Goal: Task Accomplishment & Management: Manage account settings

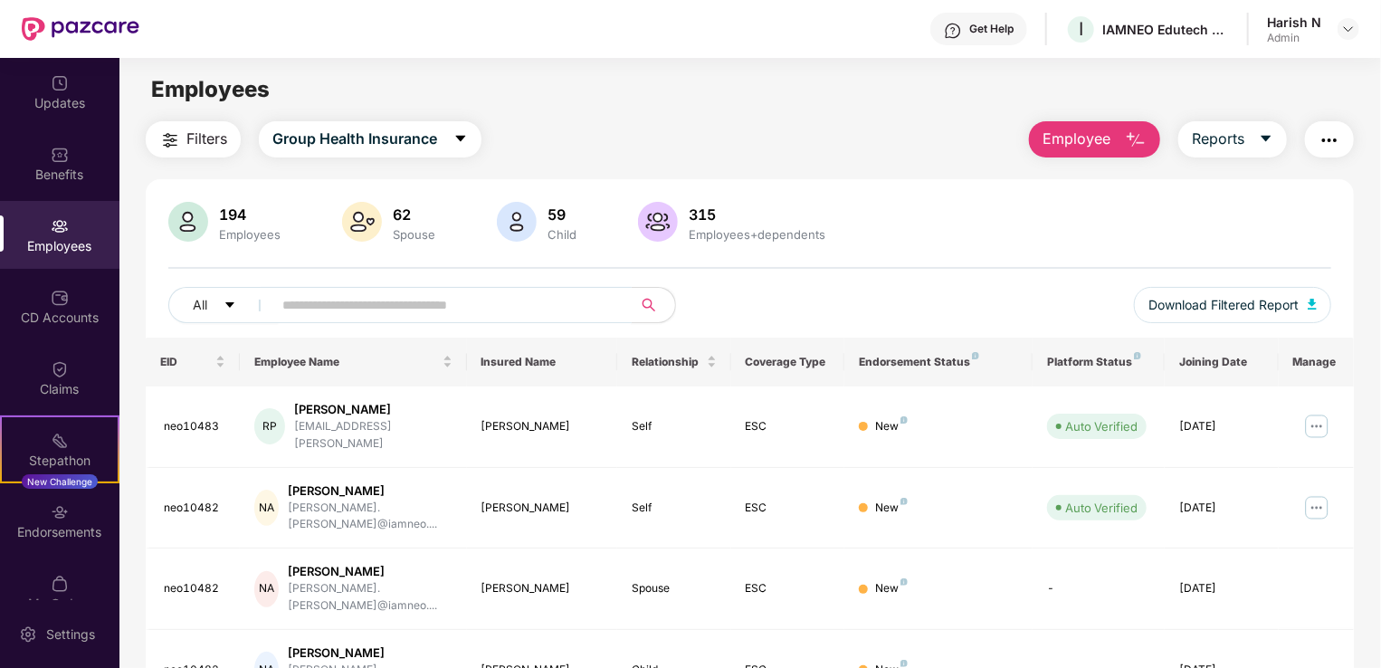
click at [320, 302] on input "text" at bounding box center [444, 304] width 325 height 27
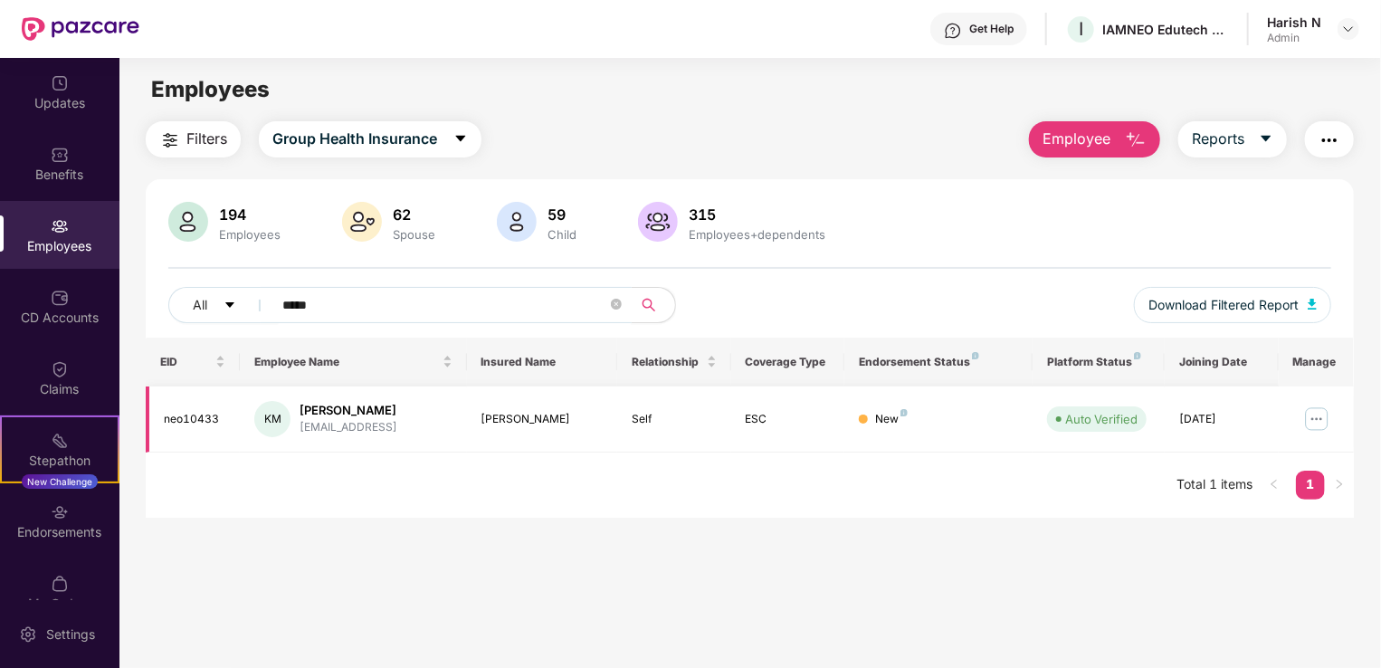
type input "*****"
click at [1318, 425] on img at bounding box center [1317, 419] width 29 height 29
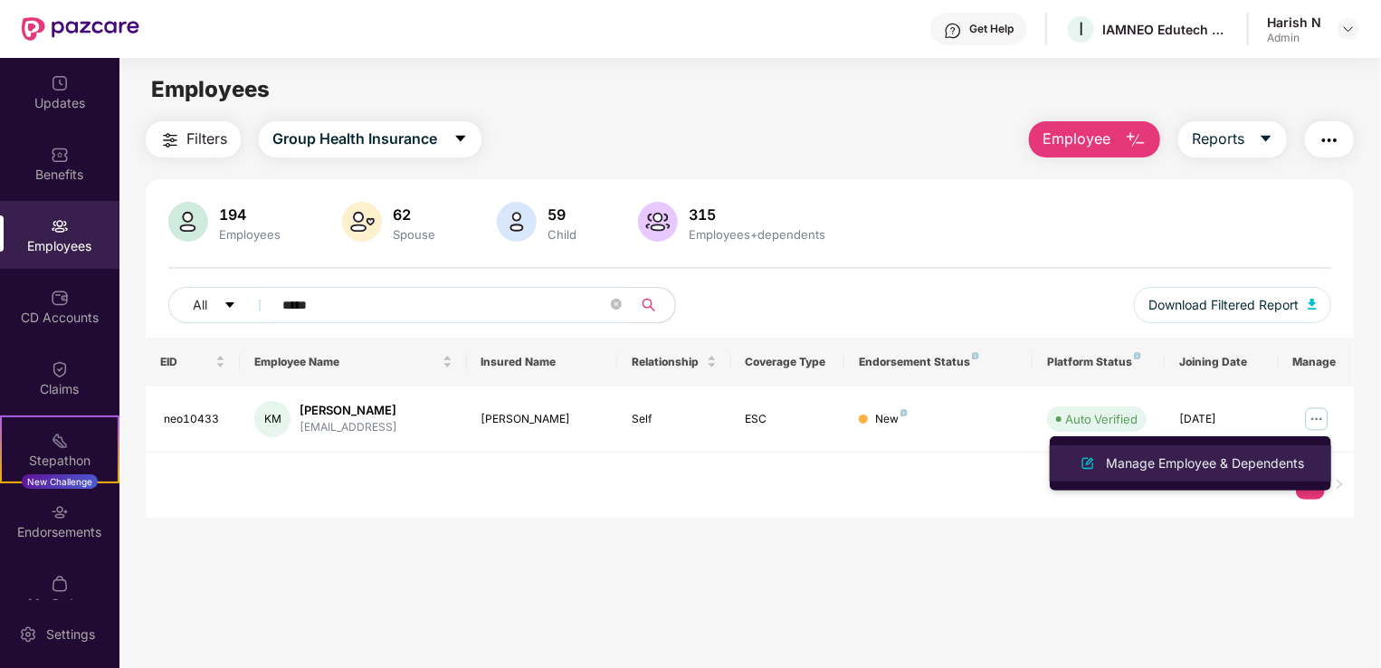
click at [1228, 462] on div "Manage Employee & Dependents" at bounding box center [1205, 464] width 205 height 20
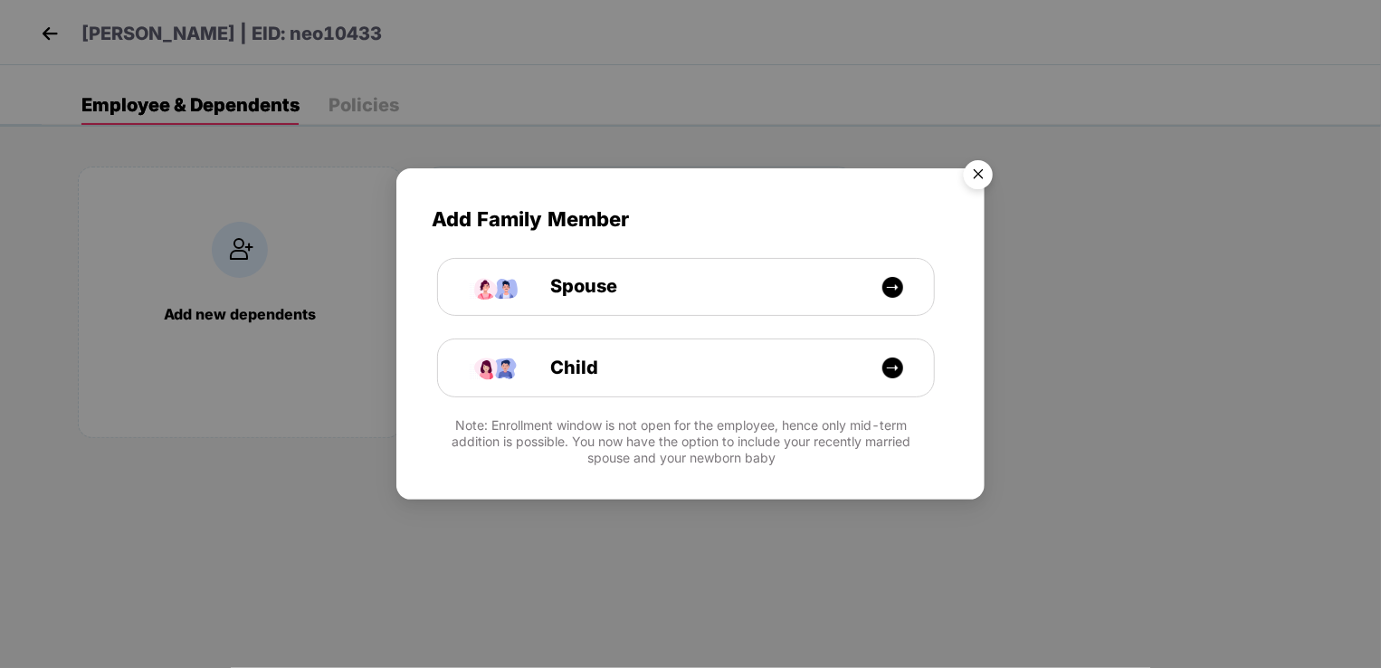
click at [985, 176] on img "Close" at bounding box center [978, 177] width 51 height 51
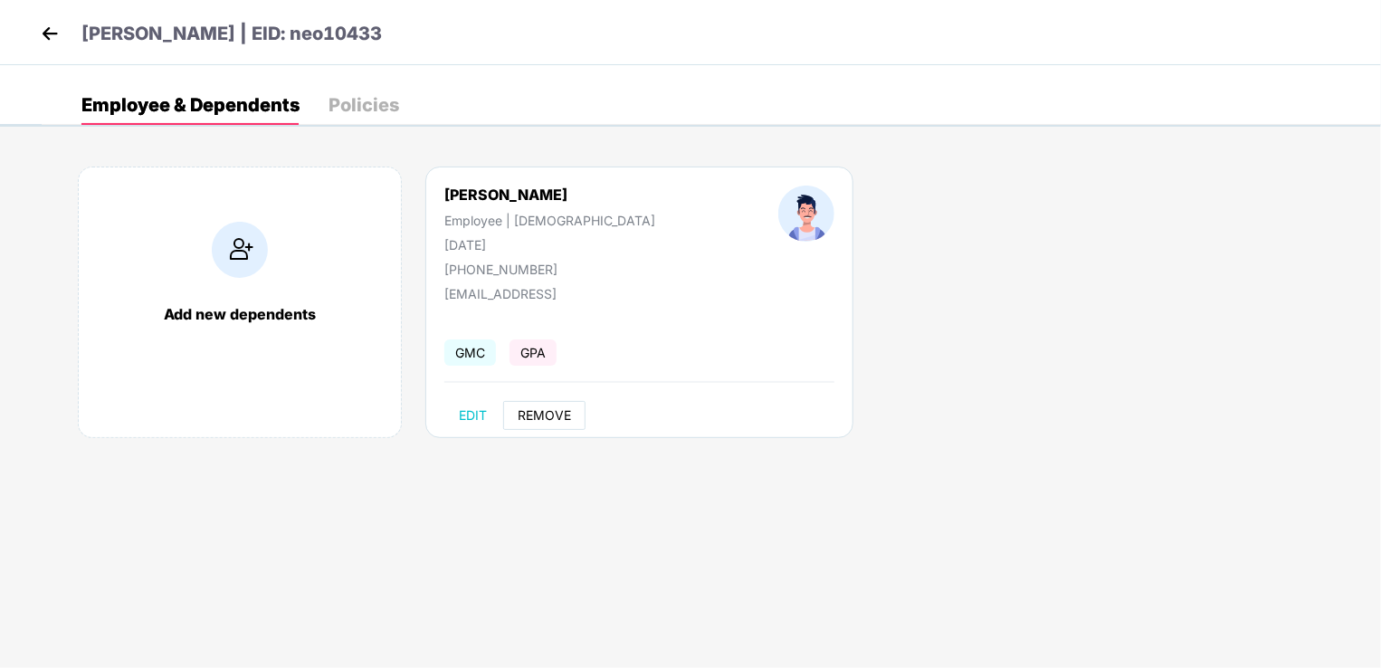
click at [558, 413] on span "REMOVE" at bounding box center [544, 415] width 53 height 14
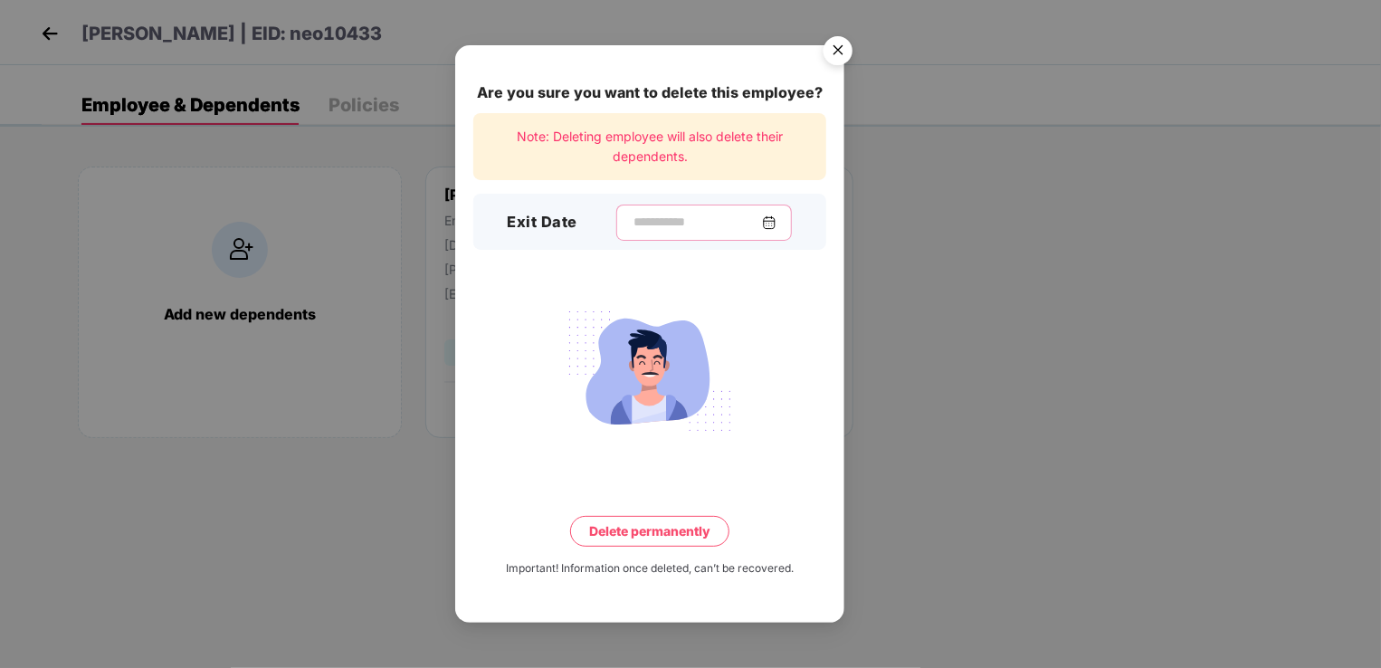
click at [707, 215] on input at bounding box center [697, 222] width 130 height 19
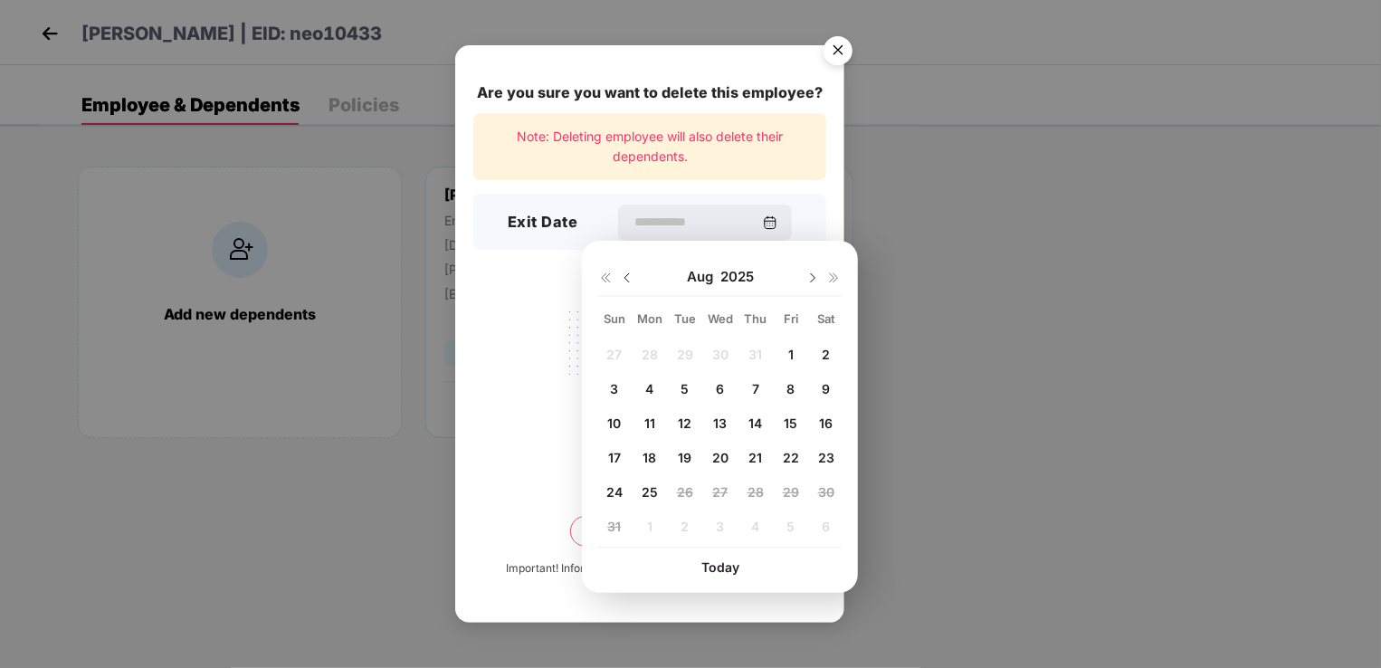
click at [785, 459] on span "22" at bounding box center [791, 457] width 16 height 15
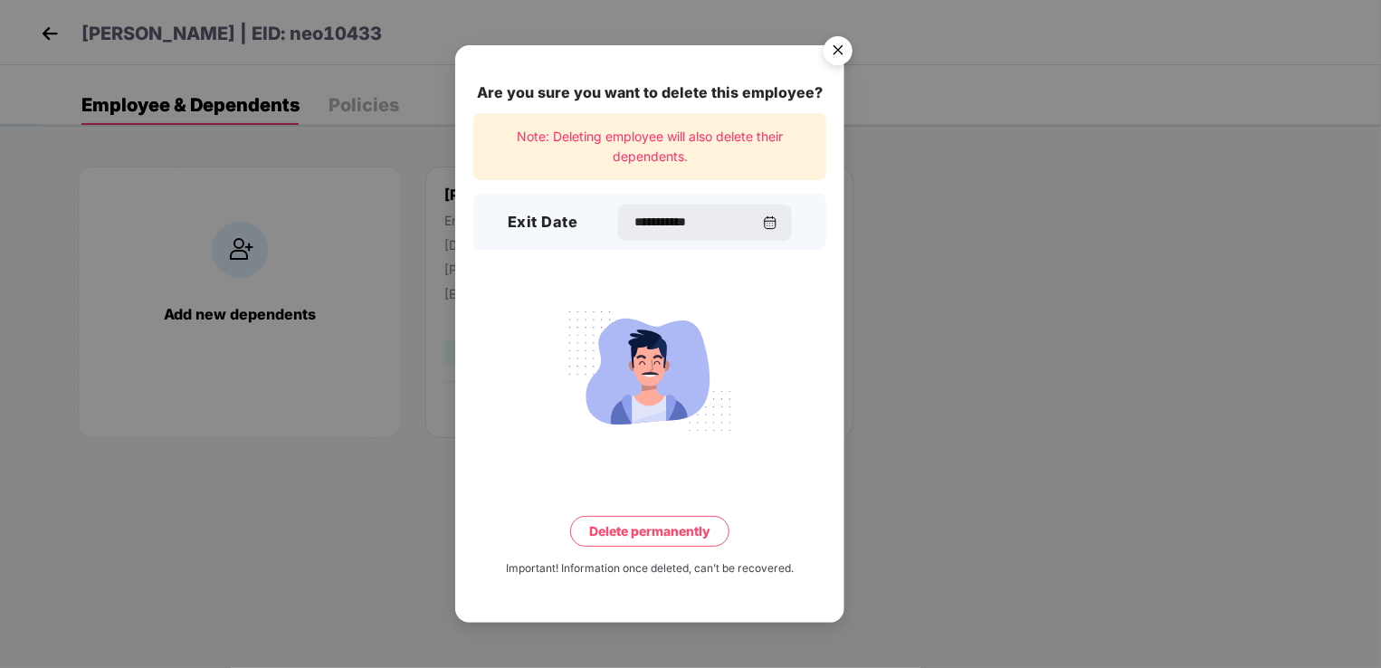
type input "**********"
click at [664, 530] on button "Delete permanently" at bounding box center [649, 531] width 159 height 31
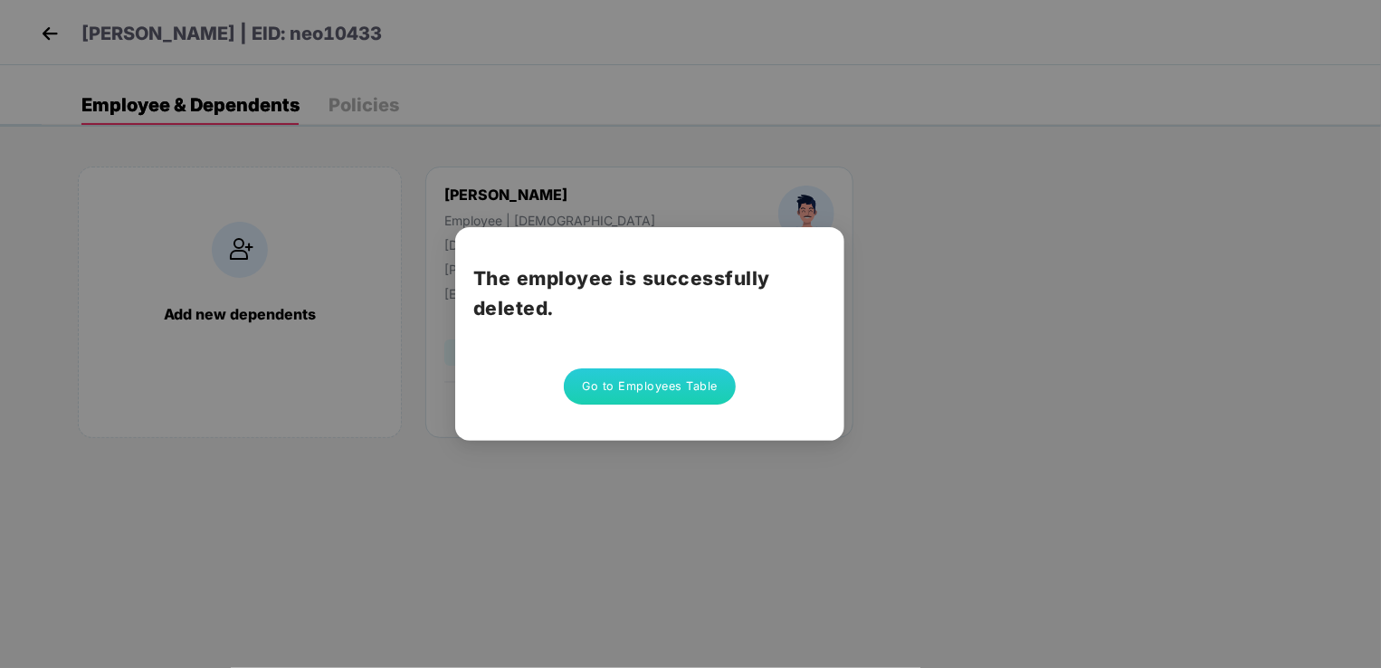
click at [648, 381] on button "Go to Employees Table" at bounding box center [650, 386] width 172 height 36
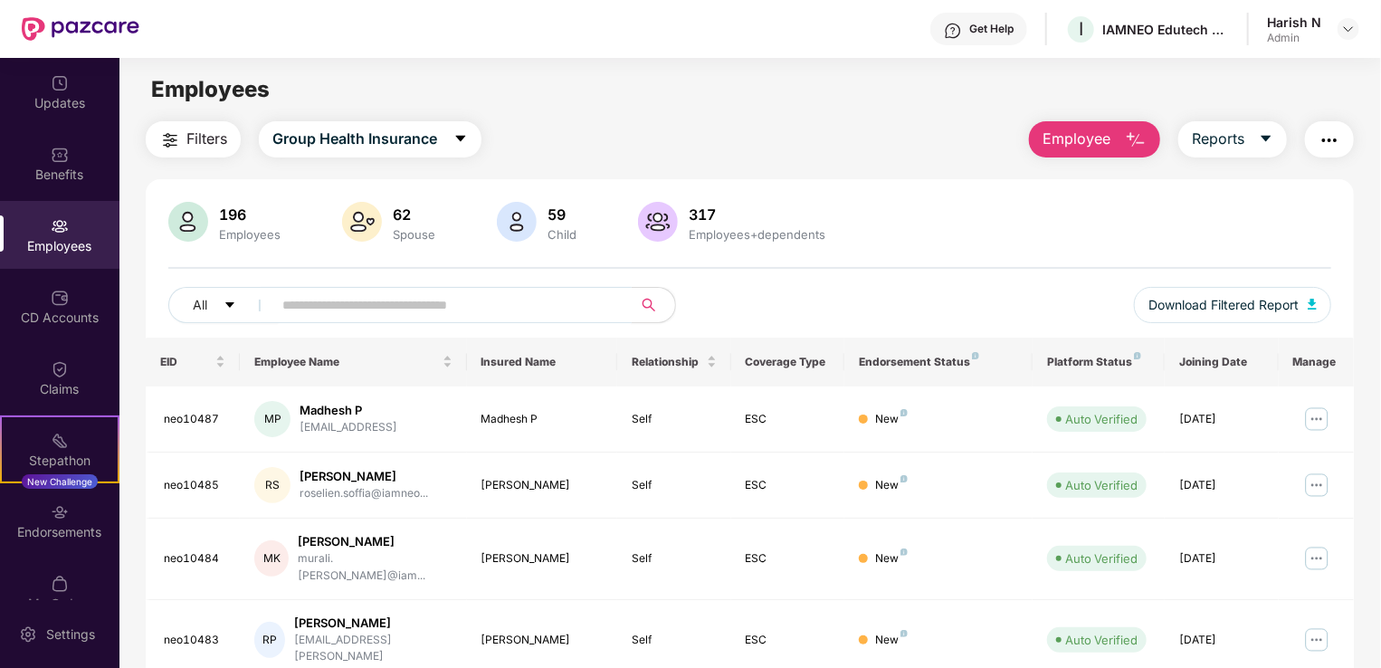
click at [415, 291] on input "text" at bounding box center [444, 304] width 325 height 27
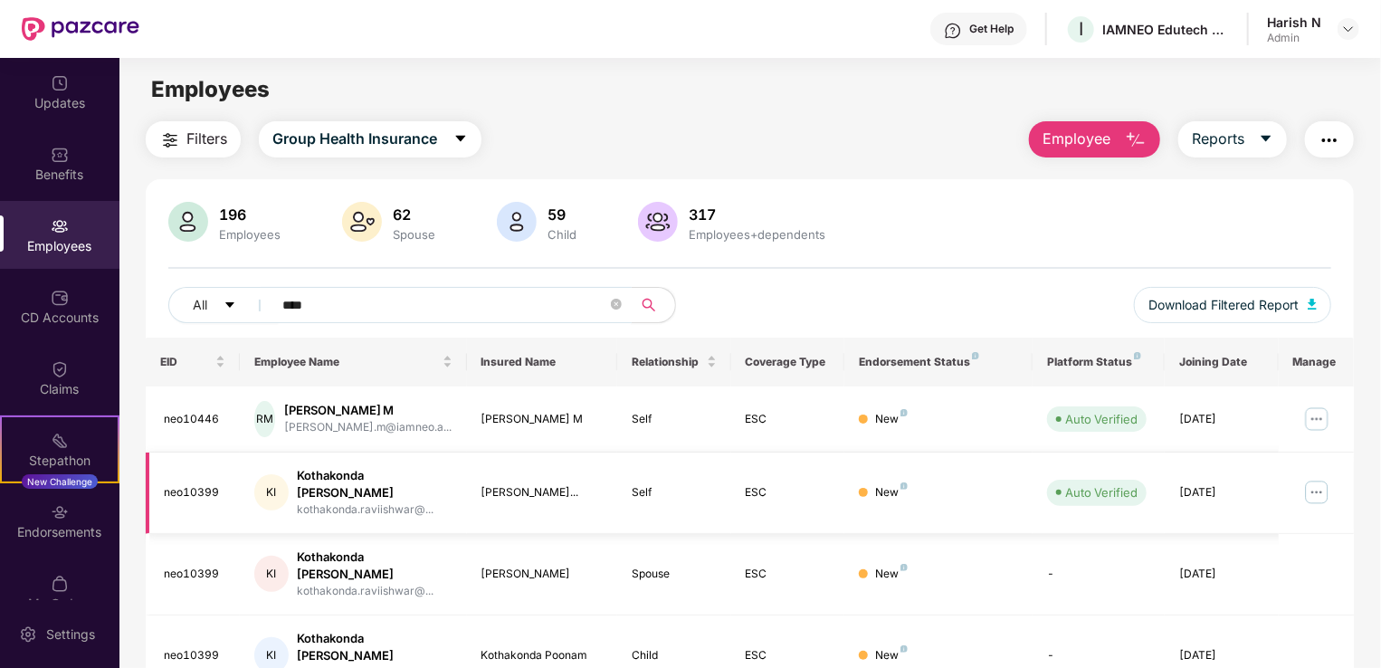
type input "****"
click at [1314, 493] on img at bounding box center [1317, 492] width 29 height 29
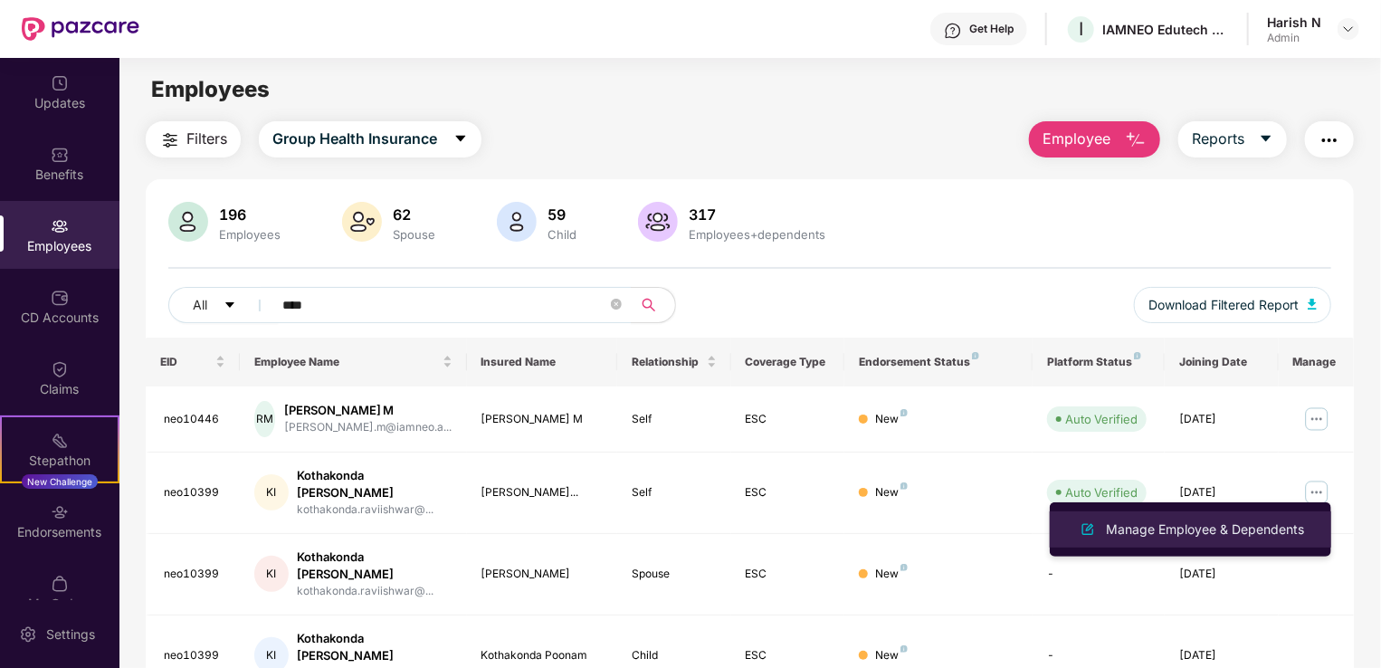
click at [1196, 525] on div "Manage Employee & Dependents" at bounding box center [1205, 530] width 205 height 20
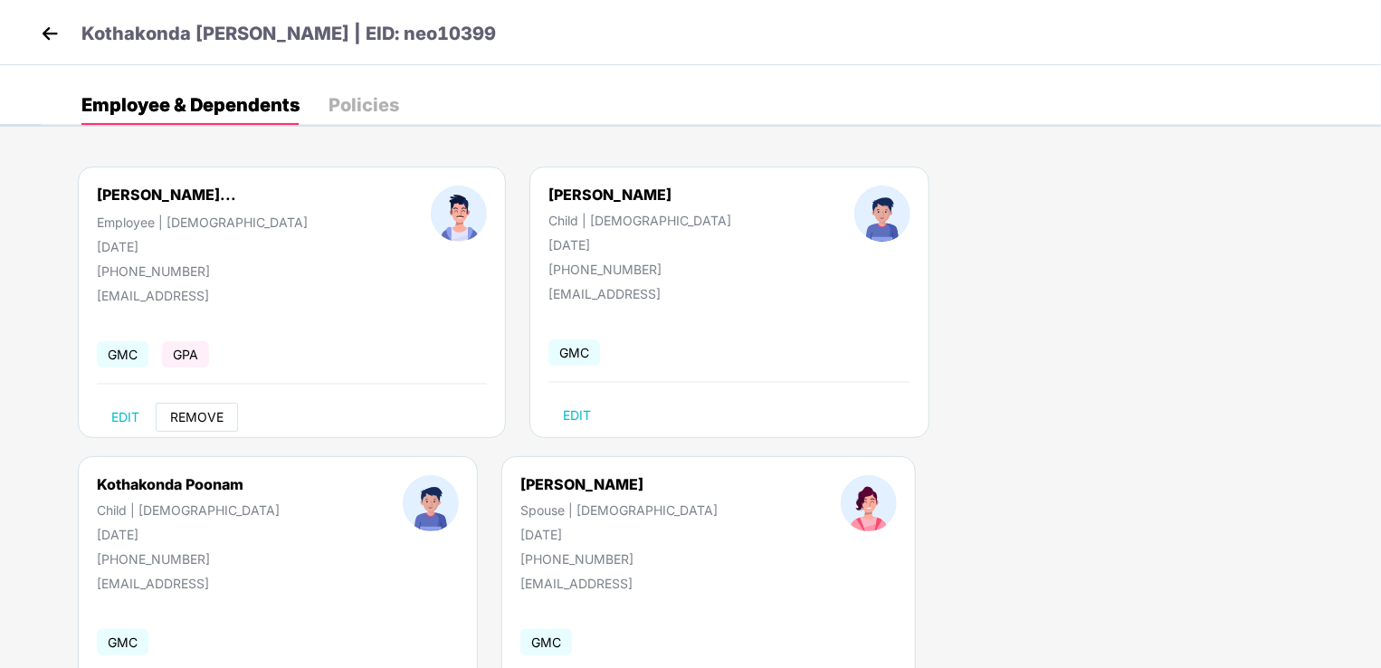
click at [215, 418] on span "REMOVE" at bounding box center [196, 417] width 53 height 14
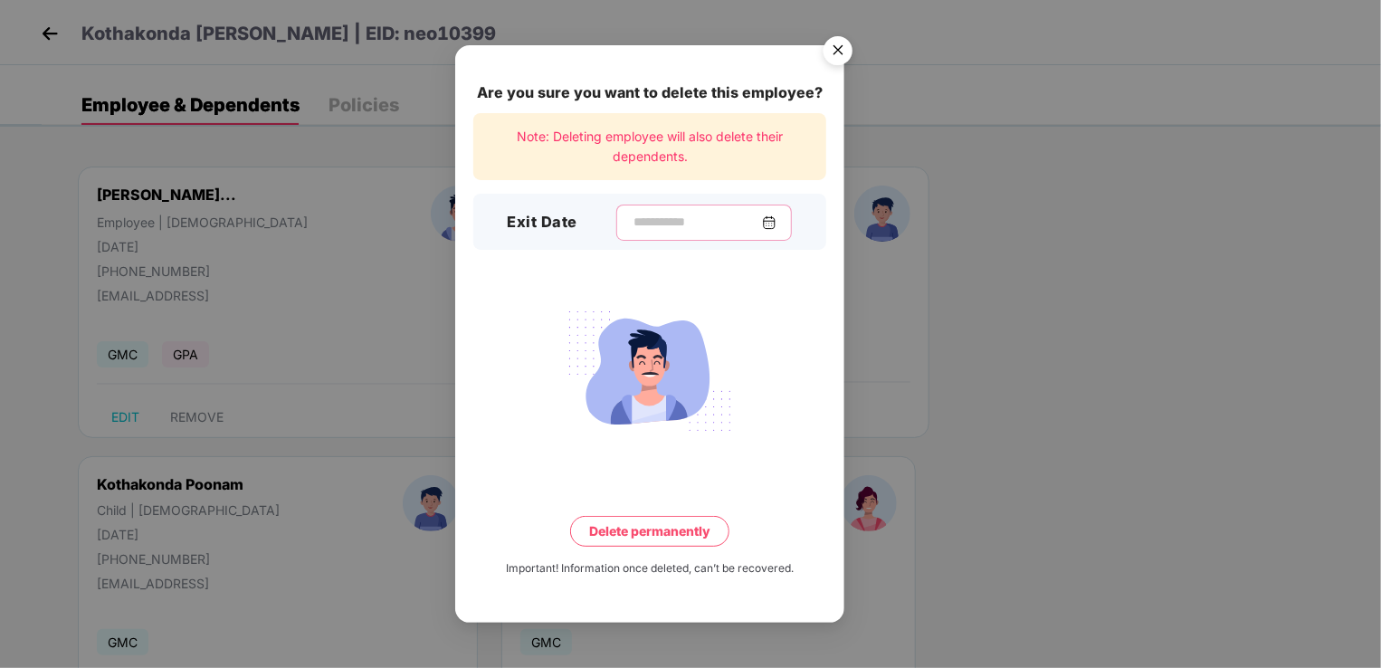
click at [632, 225] on input at bounding box center [697, 222] width 130 height 19
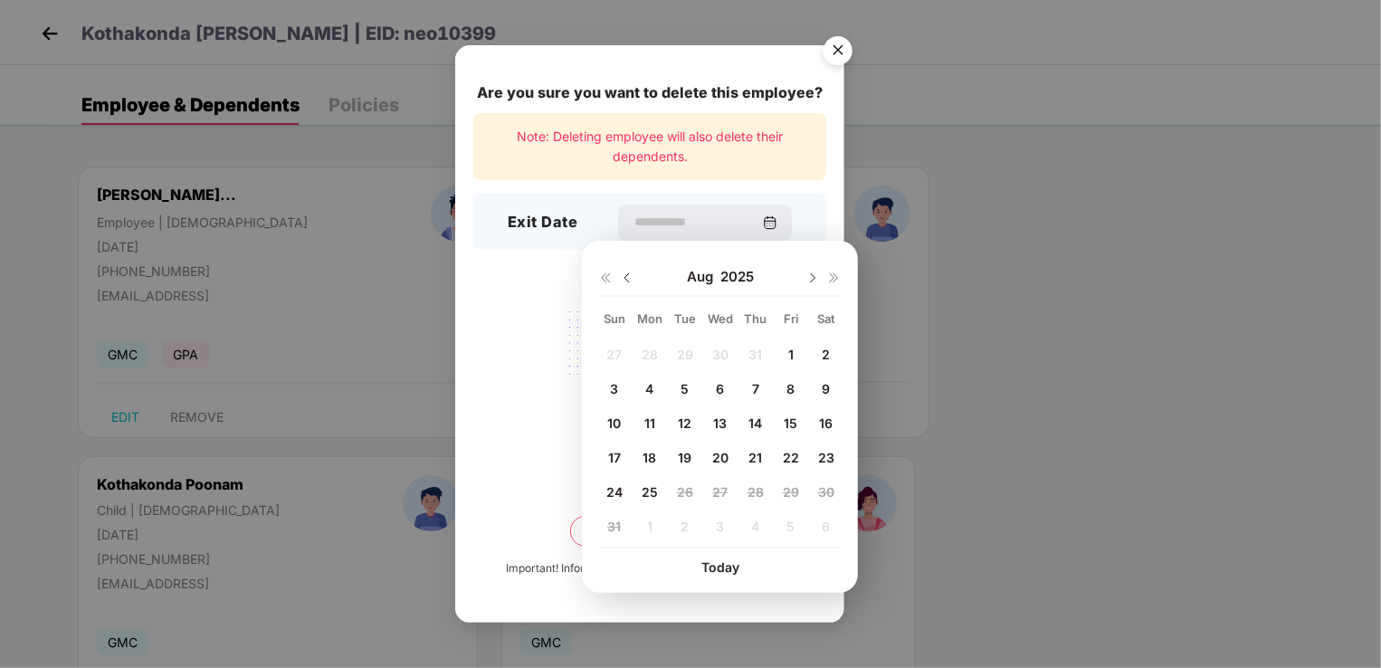
click at [646, 485] on span "25" at bounding box center [650, 491] width 16 height 15
type input "**********"
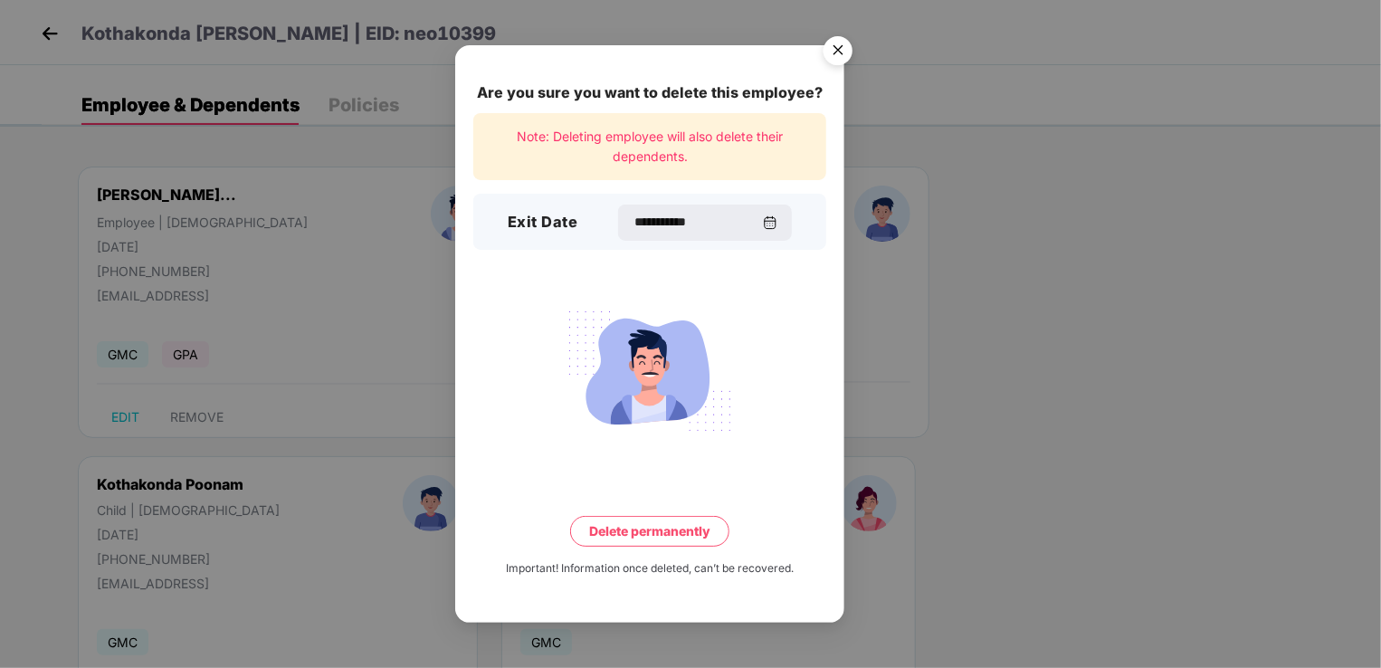
click at [659, 533] on button "Delete permanently" at bounding box center [649, 531] width 159 height 31
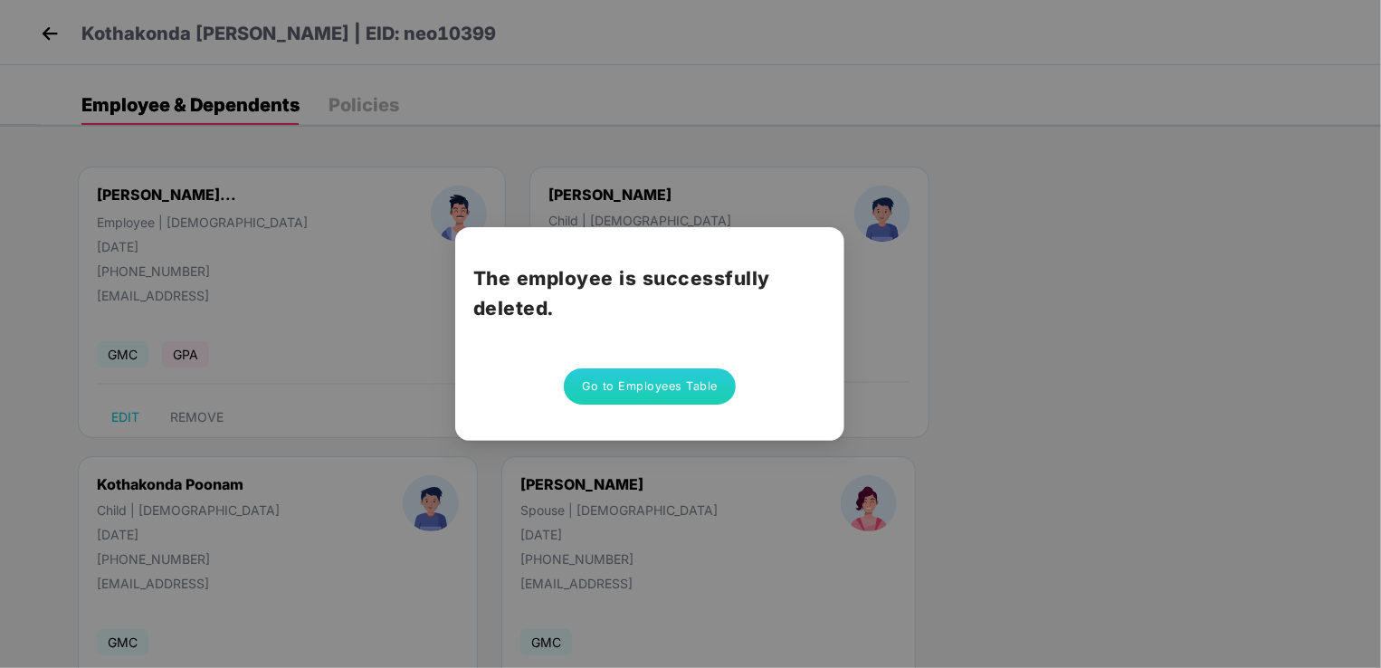
click at [616, 380] on button "Go to Employees Table" at bounding box center [650, 386] width 172 height 36
